Goal: Task Accomplishment & Management: Manage account settings

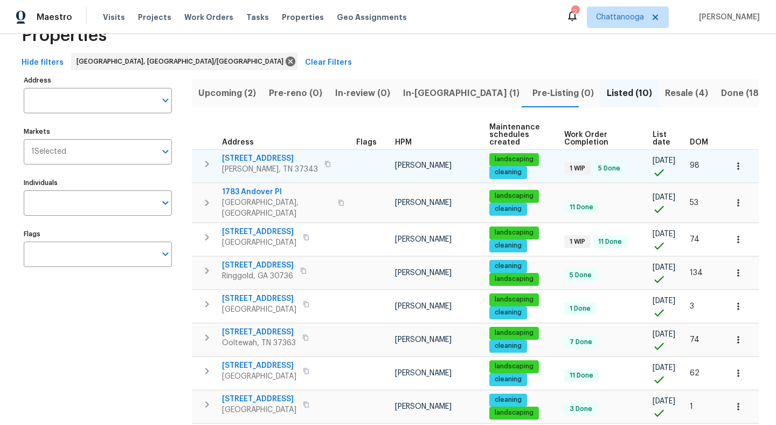
scroll to position [38, 0]
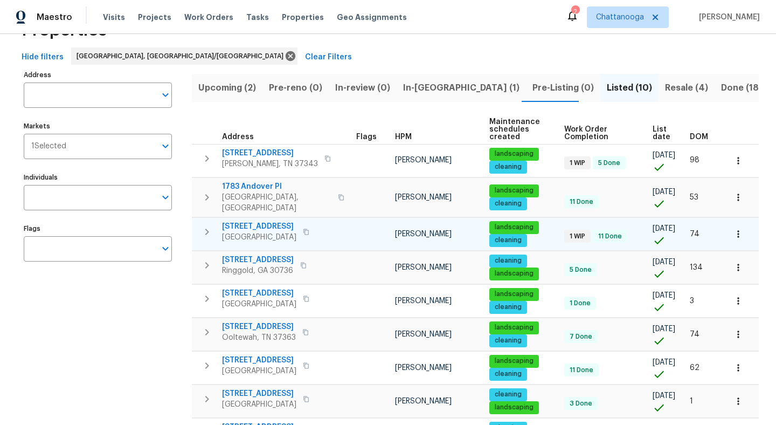
click at [261, 221] on span "[STREET_ADDRESS]" at bounding box center [259, 226] width 74 height 11
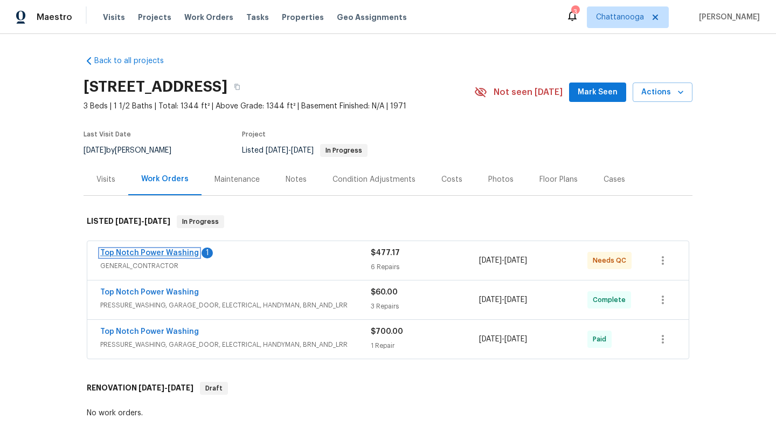
click at [161, 249] on link "Top Notch Power Washing" at bounding box center [149, 253] width 99 height 8
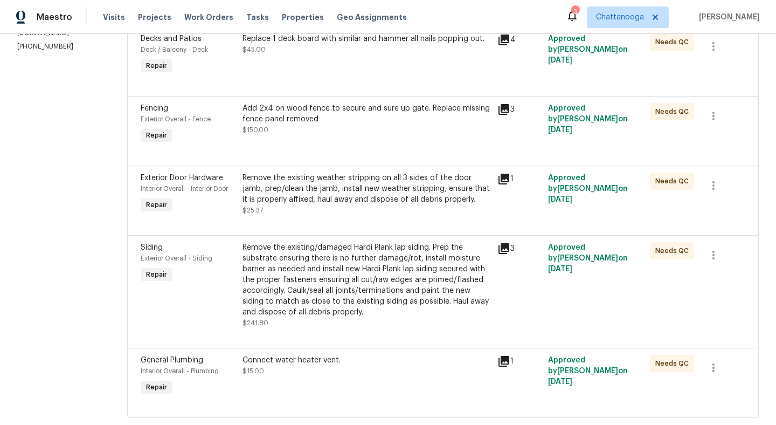
scroll to position [205, 0]
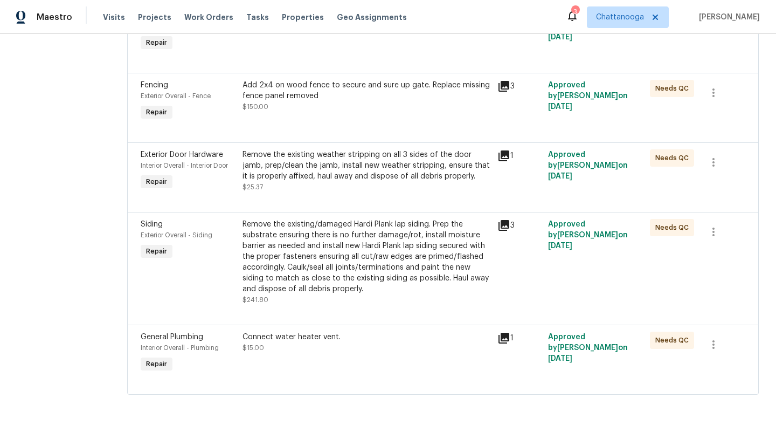
click at [290, 244] on div "Remove the existing/damaged Hardi Plank lap siding. Prep the substrate ensuring…" at bounding box center [367, 256] width 248 height 75
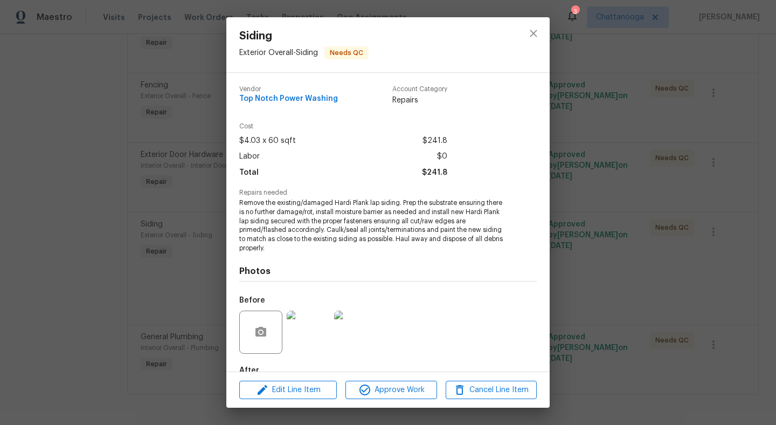
click at [79, 104] on div "Siding Exterior Overall - Siding Needs QC Vendor Top Notch Power Washing Accoun…" at bounding box center [388, 212] width 776 height 425
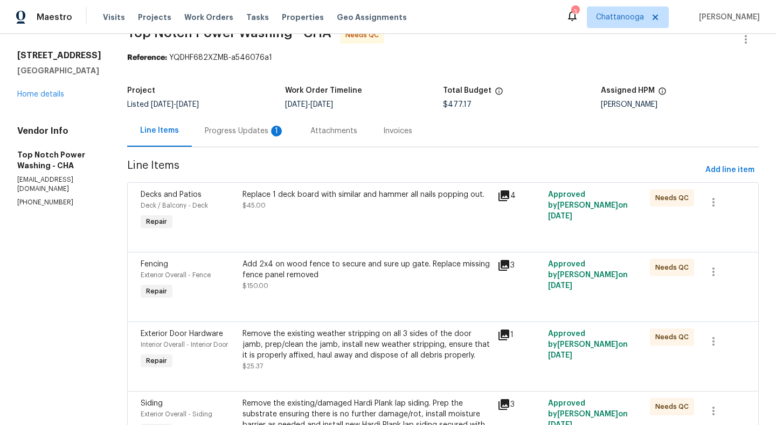
scroll to position [0, 0]
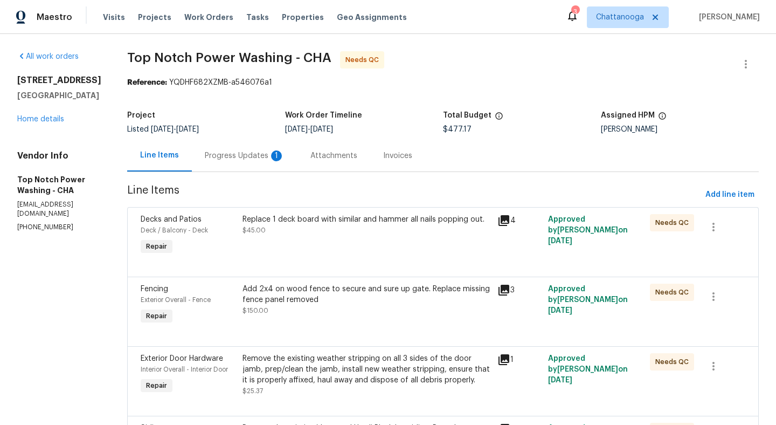
click at [252, 161] on div "Progress Updates 1" at bounding box center [245, 156] width 106 height 32
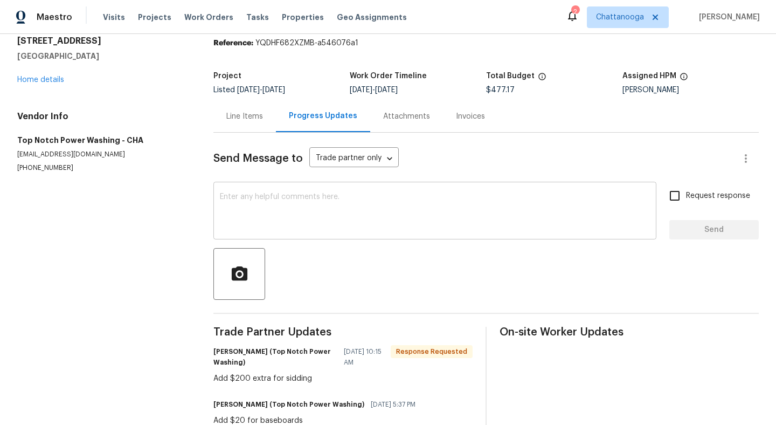
scroll to position [71, 0]
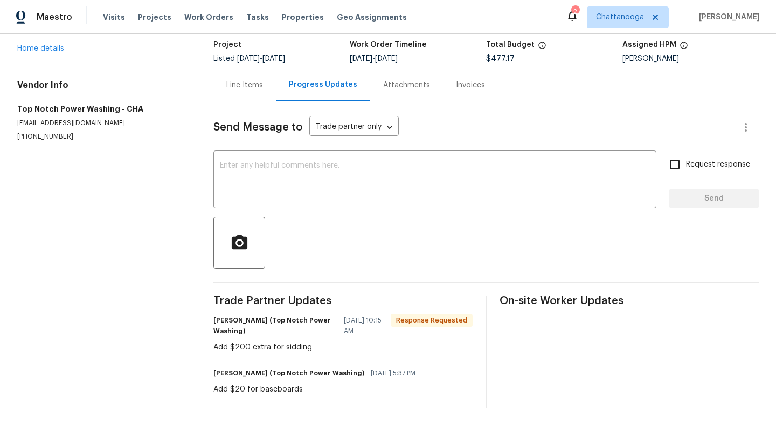
click at [246, 87] on div "Line Items" at bounding box center [244, 85] width 37 height 11
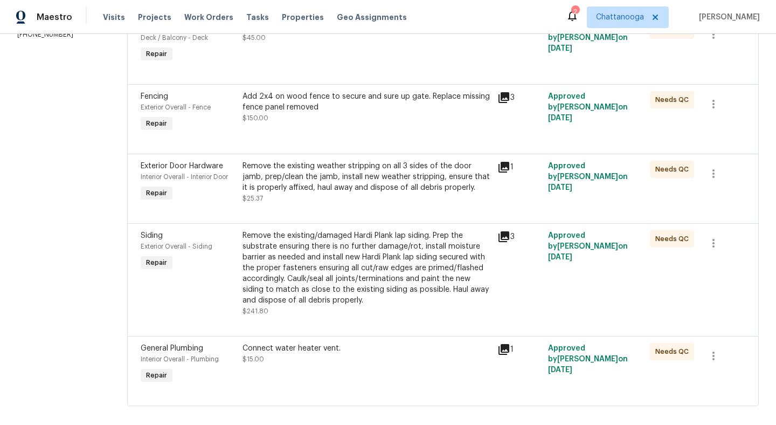
scroll to position [195, 0]
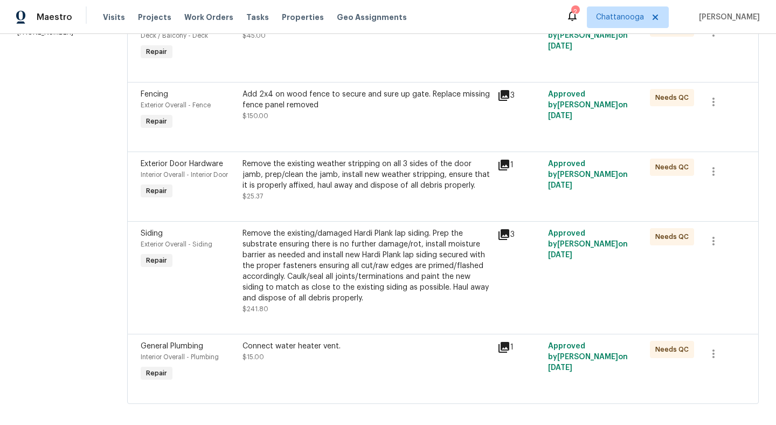
click at [303, 256] on div "Remove the existing/damaged Hardi Plank lap siding. Prep the substrate ensuring…" at bounding box center [367, 265] width 248 height 75
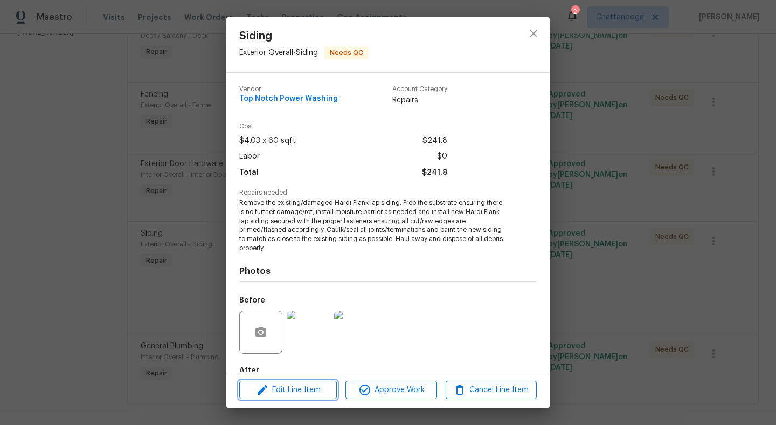
click at [285, 390] on span "Edit Line Item" at bounding box center [288, 389] width 91 height 13
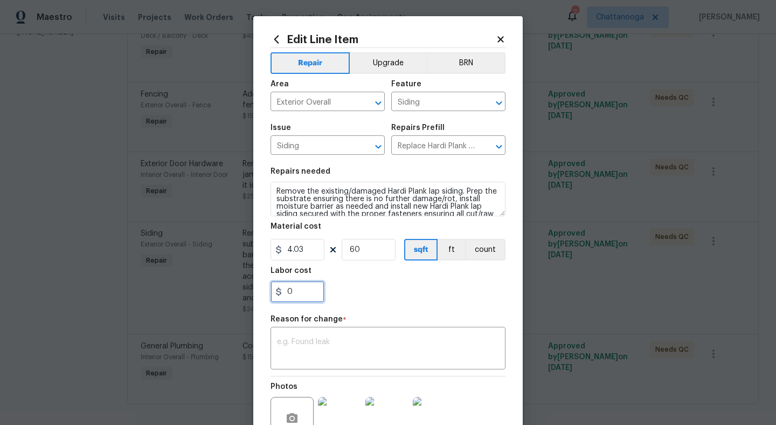
click at [298, 293] on input "0" at bounding box center [298, 292] width 54 height 22
type input "200"
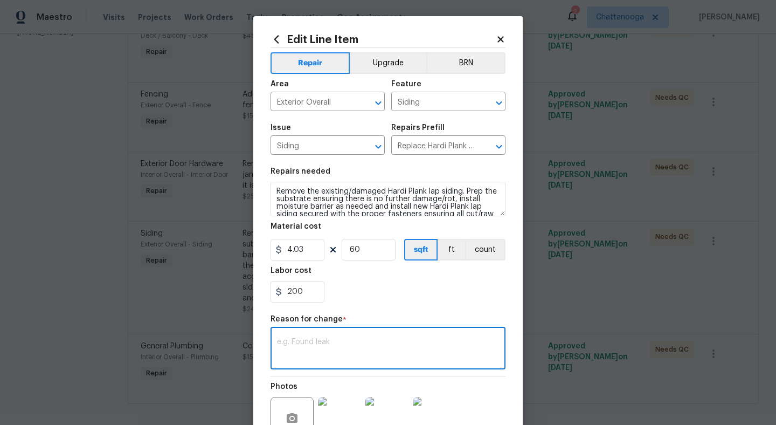
click at [339, 361] on textarea at bounding box center [388, 349] width 222 height 23
type textarea "w"
type textarea "material"
click at [410, 320] on div "Reason for change *" at bounding box center [388, 322] width 235 height 14
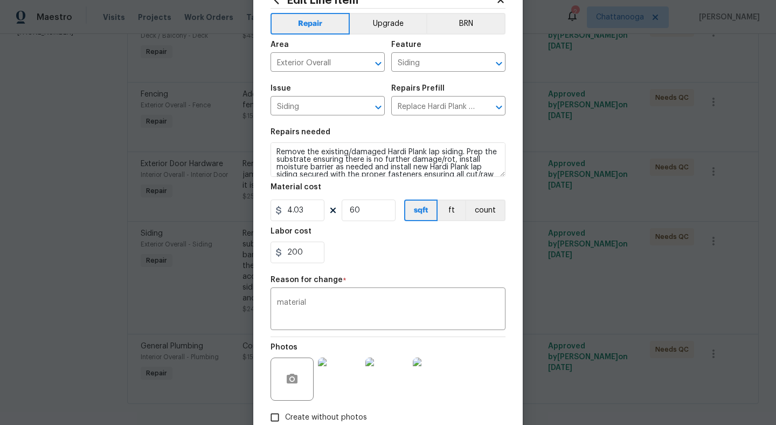
scroll to position [107, 0]
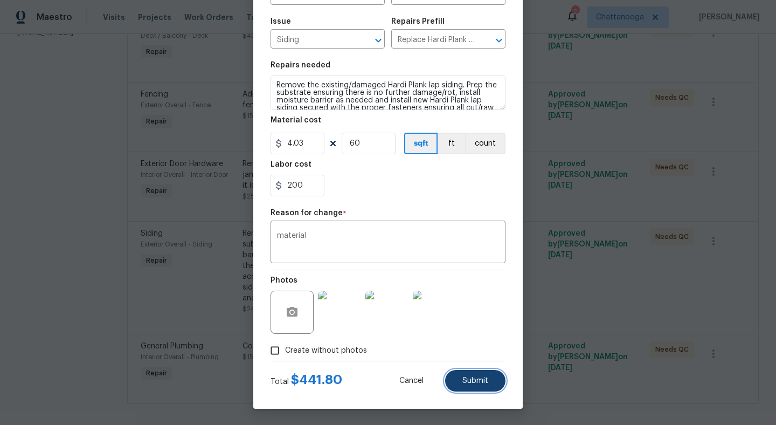
click at [470, 376] on button "Submit" at bounding box center [475, 381] width 60 height 22
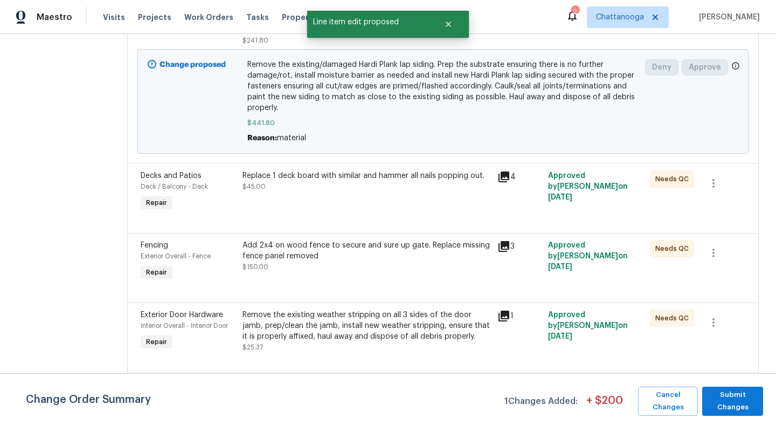
scroll to position [303, 0]
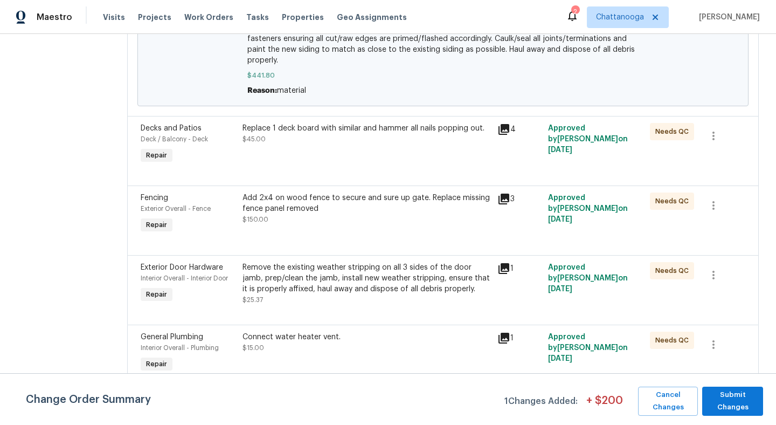
click at [310, 339] on div "Connect water heater vent." at bounding box center [367, 337] width 248 height 11
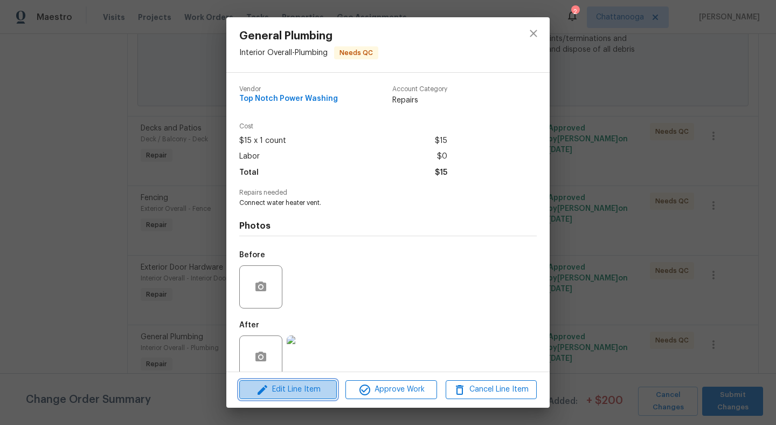
click at [296, 391] on span "Edit Line Item" at bounding box center [288, 389] width 91 height 13
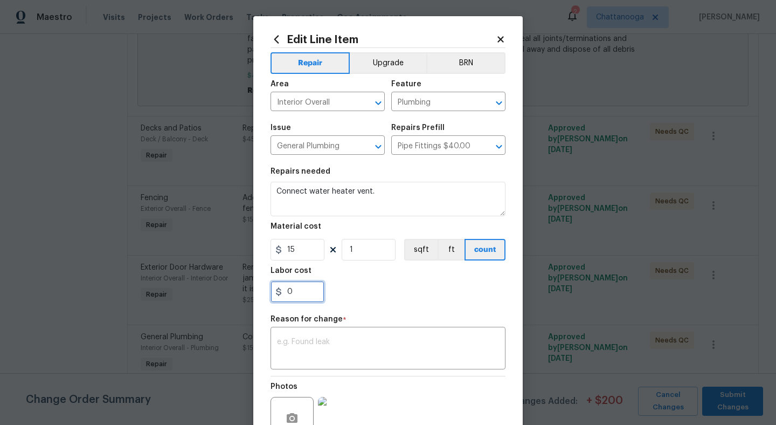
click at [304, 289] on input "0" at bounding box center [298, 292] width 54 height 22
type input "20"
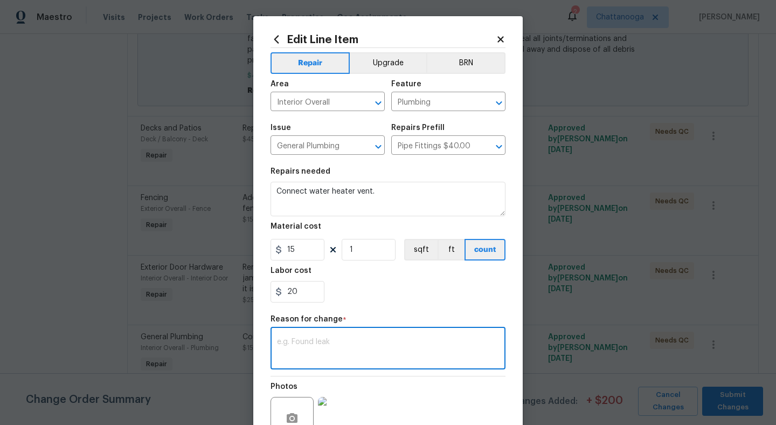
click at [335, 344] on textarea at bounding box center [388, 349] width 222 height 23
type textarea "additional work"
click at [393, 303] on section "Repairs needed Connect water heater vent. Material cost 15 1 sqft ft count Labo…" at bounding box center [388, 235] width 235 height 148
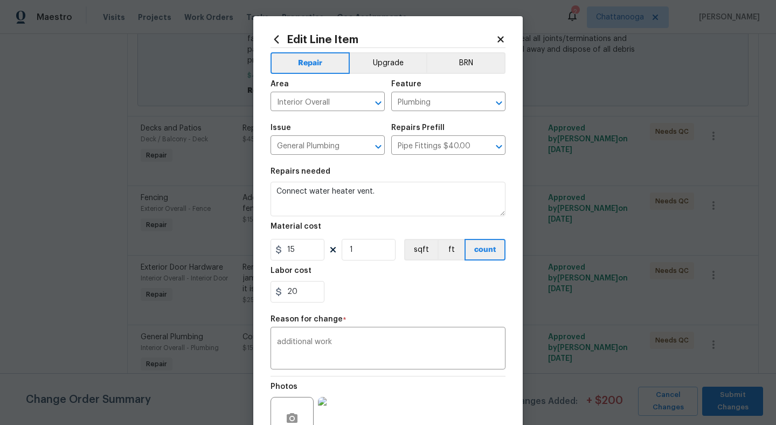
scroll to position [107, 0]
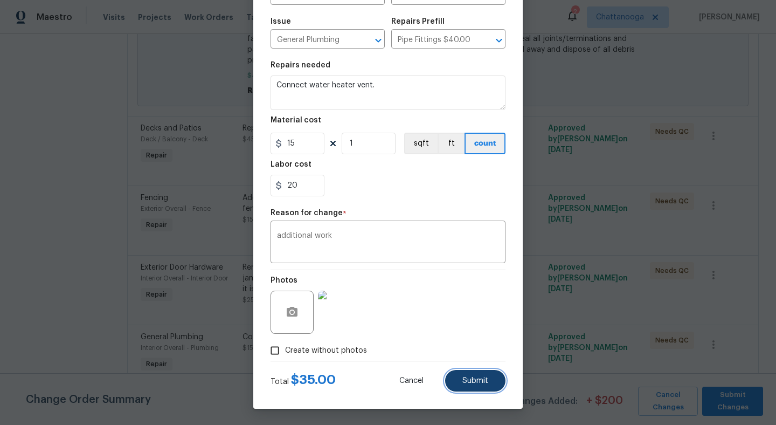
click at [481, 378] on span "Submit" at bounding box center [475, 381] width 26 height 8
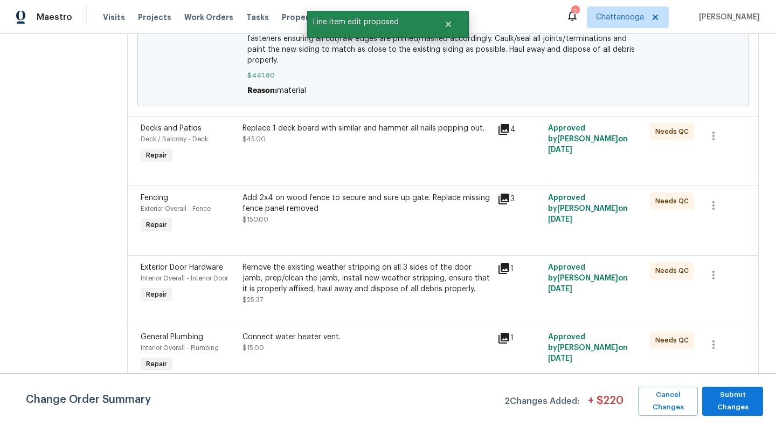
scroll to position [0, 0]
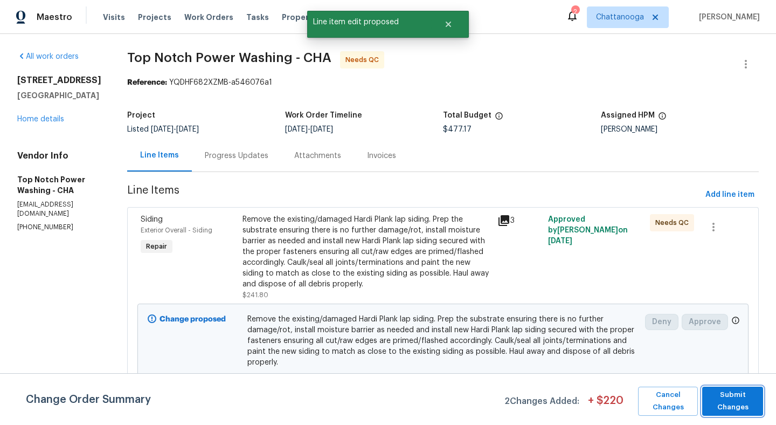
click at [747, 396] on span "Submit Changes" at bounding box center [733, 401] width 50 height 25
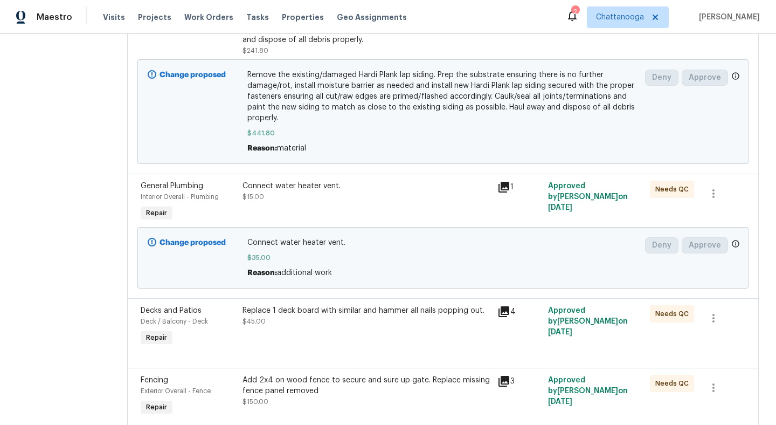
scroll to position [358, 0]
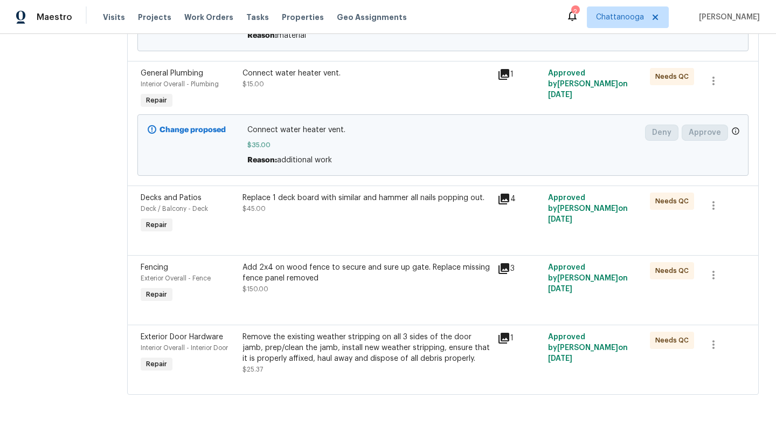
click at [337, 203] on div "Replace 1 deck board with similar and hammer all nails popping out. $45.00" at bounding box center [367, 203] width 248 height 22
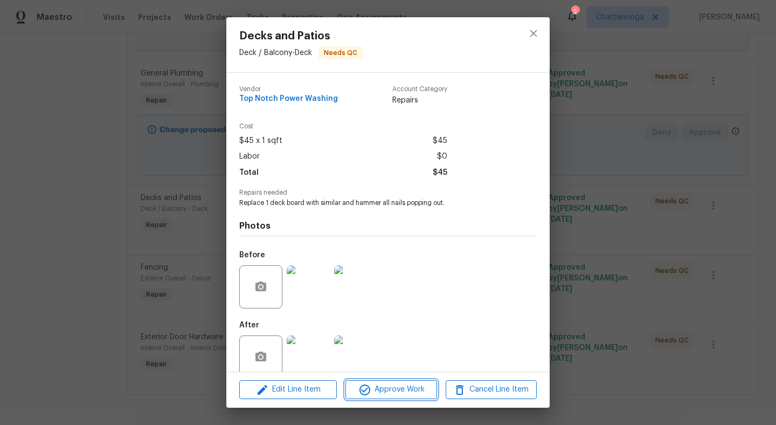
click at [382, 384] on span "Approve Work" at bounding box center [391, 389] width 85 height 13
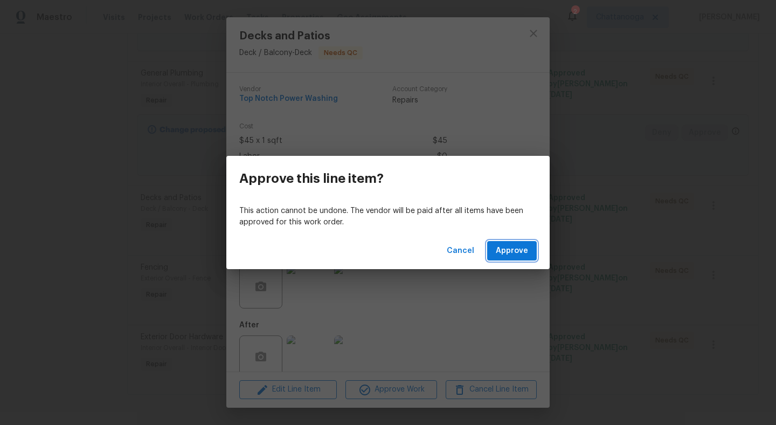
click at [490, 252] on button "Approve" at bounding box center [512, 251] width 50 height 20
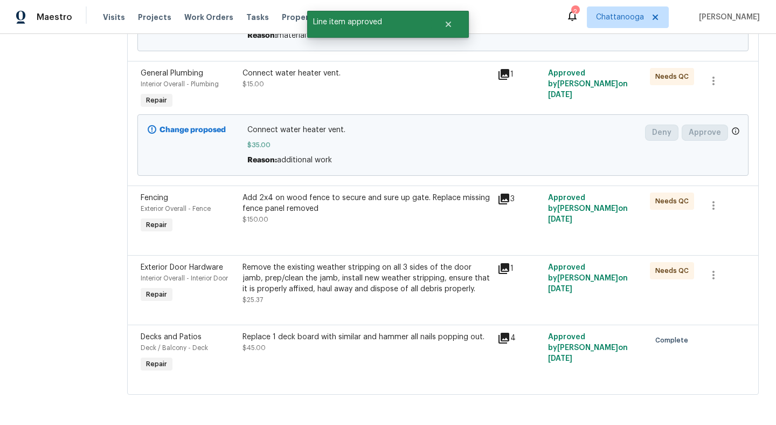
click at [344, 226] on div "Add 2x4 on wood fence to secure and sure up gate. Replace missing fence panel r…" at bounding box center [366, 214] width 255 height 50
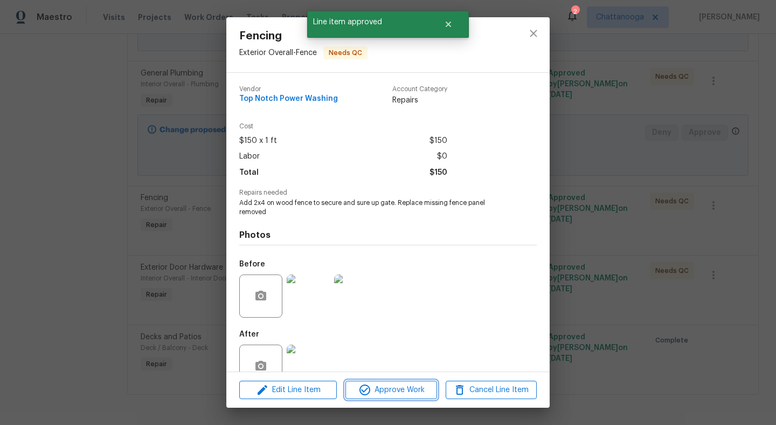
click at [393, 385] on span "Approve Work" at bounding box center [391, 389] width 85 height 13
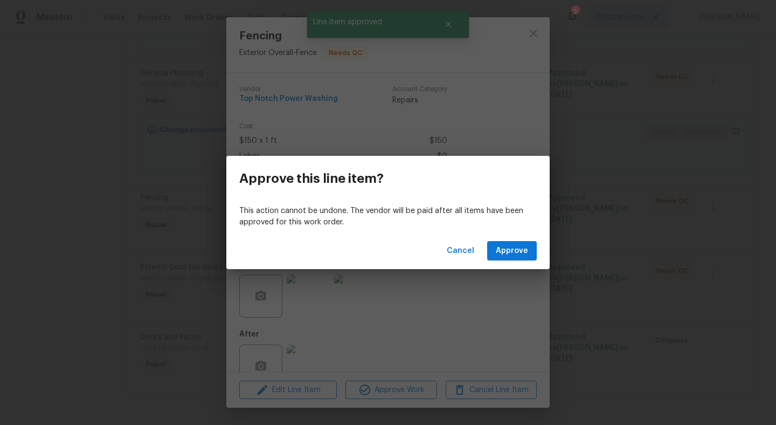
click at [526, 240] on div "Cancel Approve" at bounding box center [387, 250] width 323 height 37
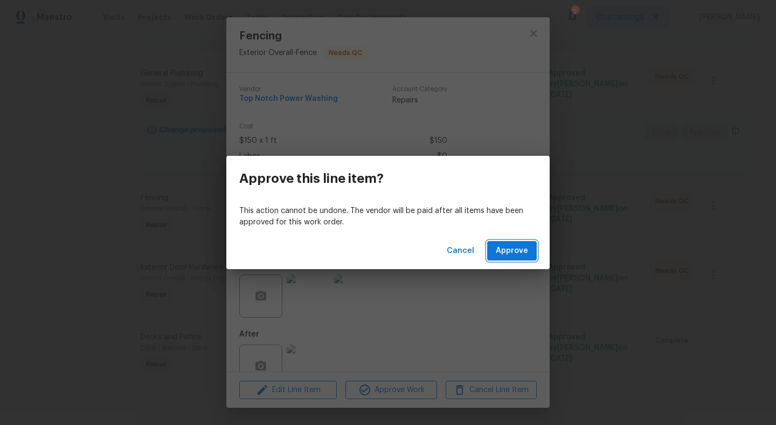
click at [522, 248] on span "Approve" at bounding box center [512, 250] width 32 height 13
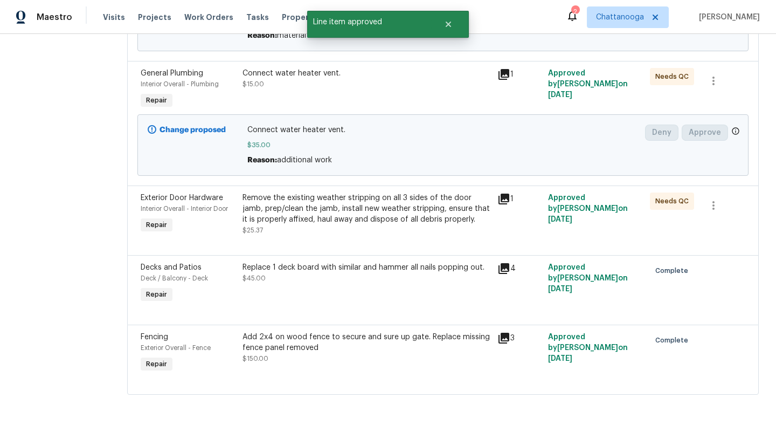
click at [371, 216] on div "Remove the existing weather stripping on all 3 sides of the door jamb, prep/cle…" at bounding box center [367, 208] width 248 height 32
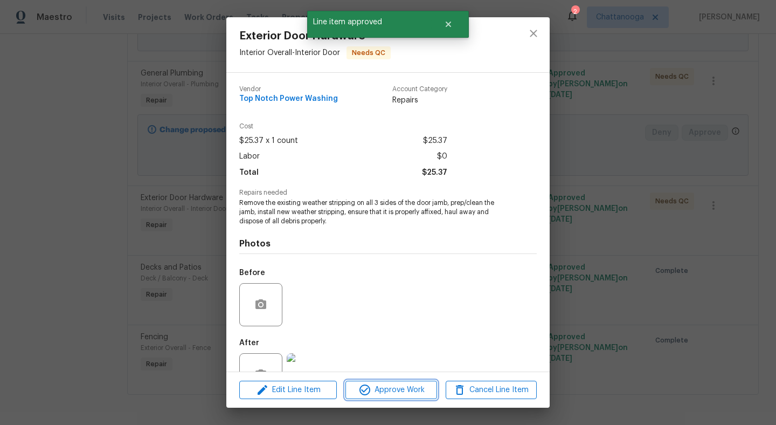
click at [410, 392] on span "Approve Work" at bounding box center [391, 389] width 85 height 13
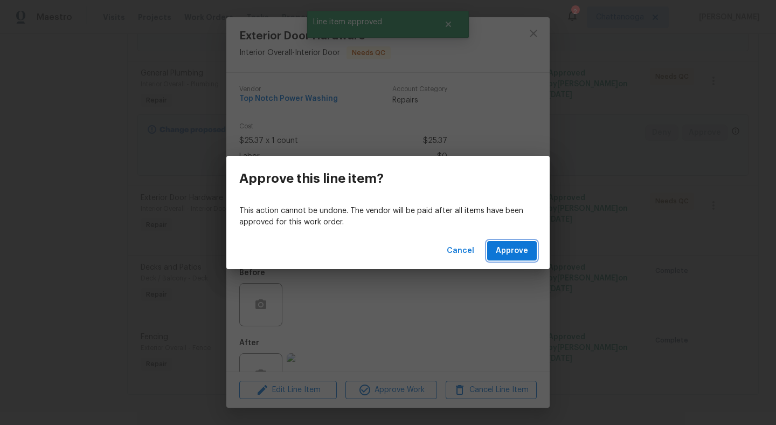
click at [516, 253] on span "Approve" at bounding box center [512, 250] width 32 height 13
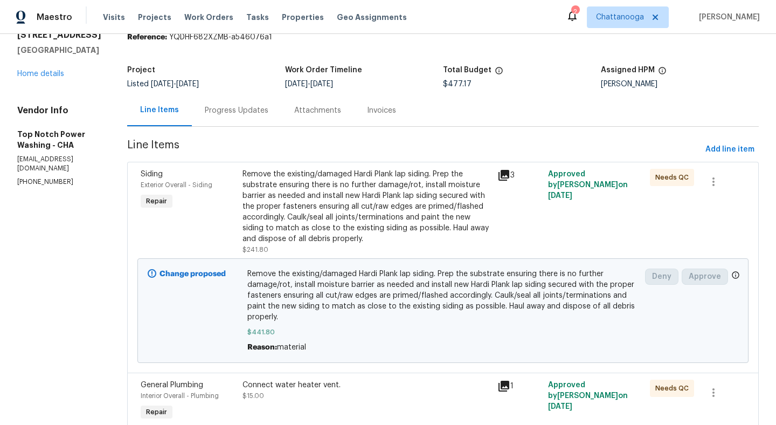
scroll to position [0, 0]
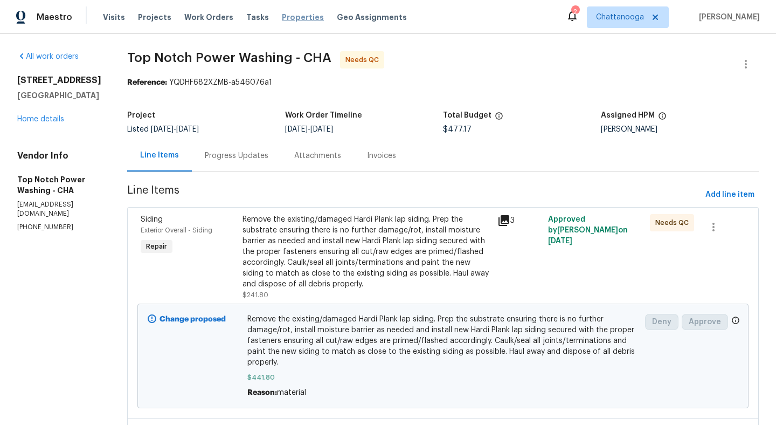
click at [298, 15] on span "Properties" at bounding box center [303, 17] width 42 height 11
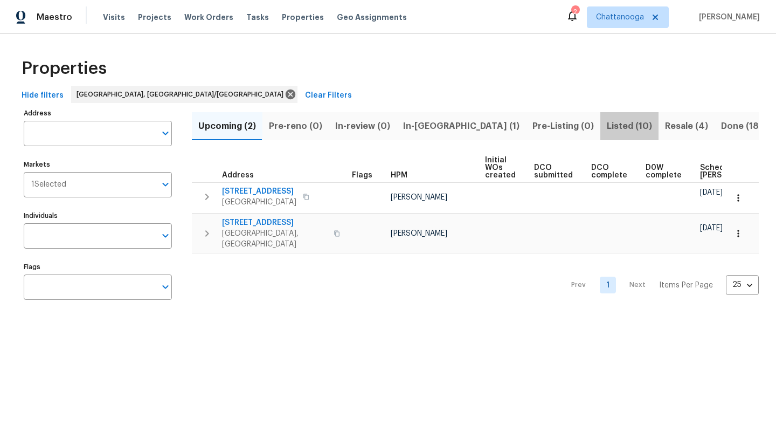
click at [607, 128] on span "Listed (10)" at bounding box center [629, 126] width 45 height 15
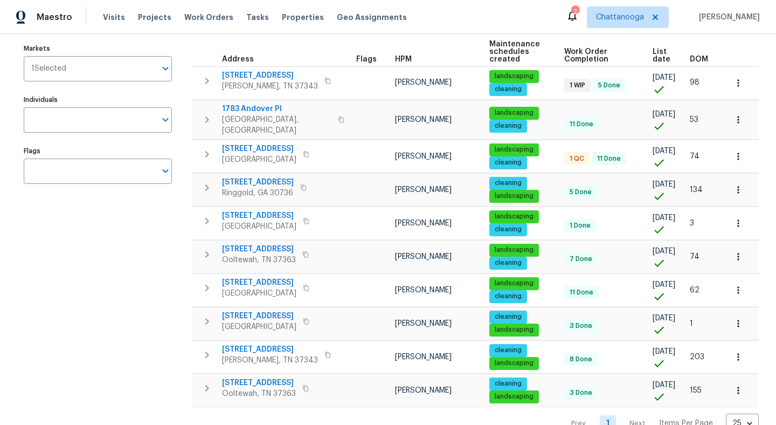
scroll to position [115, 0]
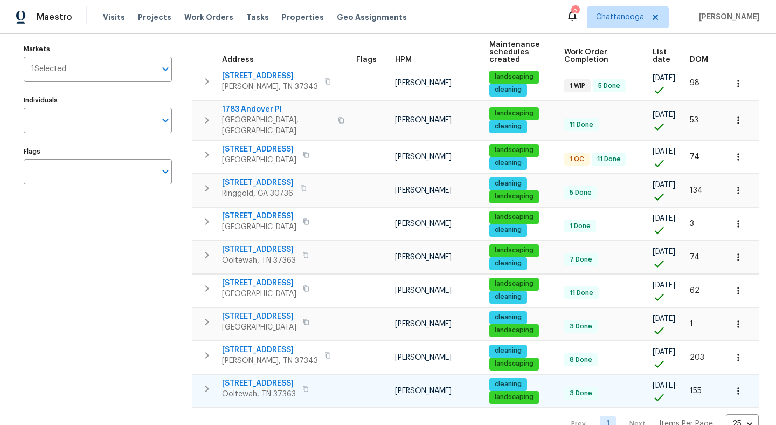
click at [272, 378] on span "[STREET_ADDRESS]" at bounding box center [259, 383] width 74 height 11
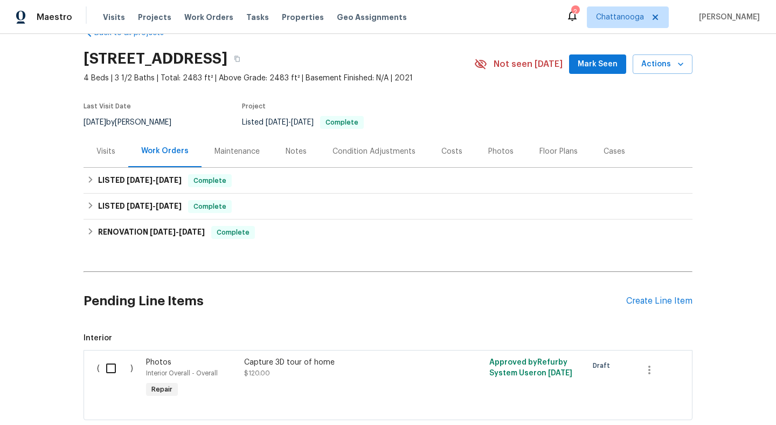
scroll to position [29, 0]
click at [491, 153] on div "Photos" at bounding box center [500, 151] width 25 height 11
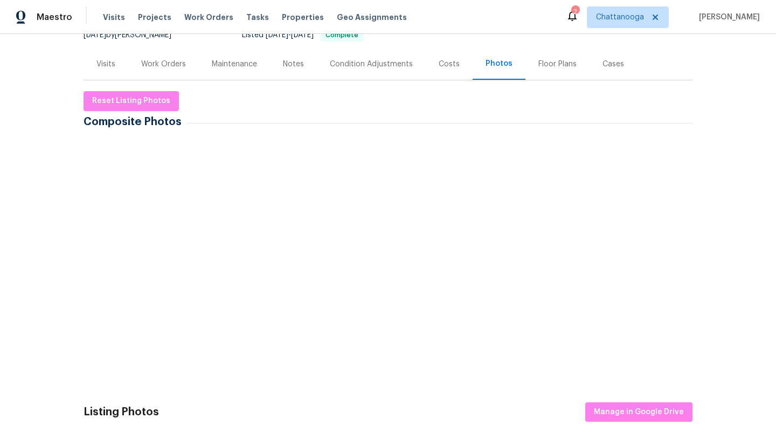
scroll to position [116, 0]
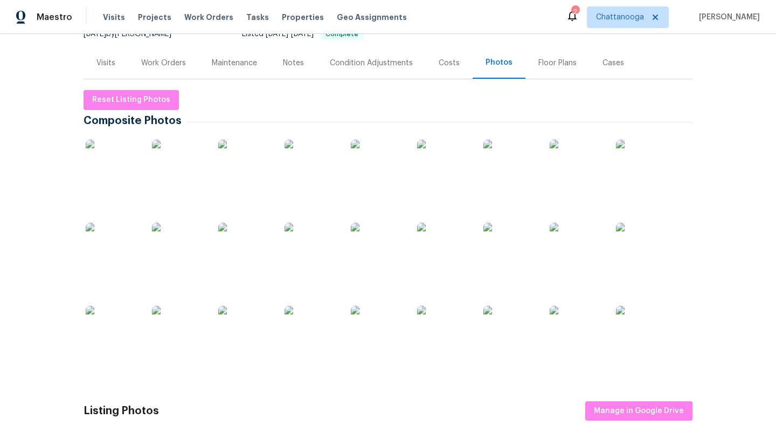
click at [509, 179] on img at bounding box center [511, 167] width 54 height 54
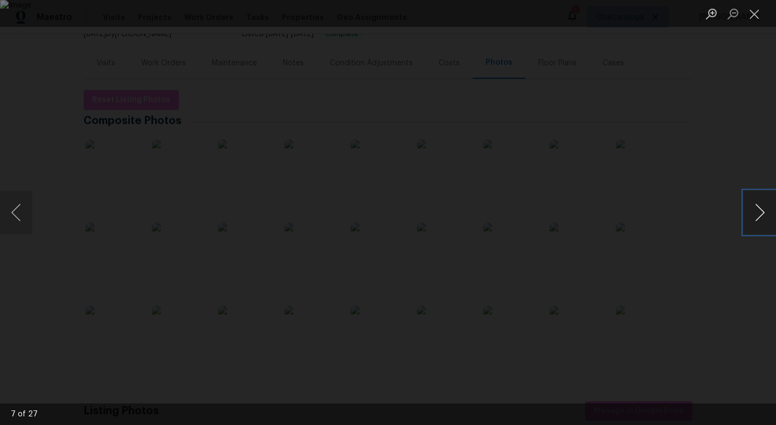
click at [752, 215] on button "Next image" at bounding box center [760, 212] width 32 height 43
click at [9, 212] on button "Previous image" at bounding box center [16, 212] width 32 height 43
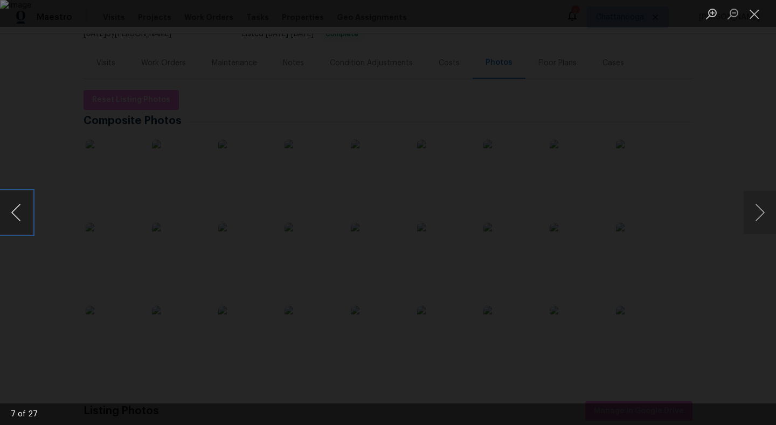
click at [9, 212] on button "Previous image" at bounding box center [16, 212] width 32 height 43
click at [753, 213] on button "Next image" at bounding box center [760, 212] width 32 height 43
